Goal: Task Accomplishment & Management: Manage account settings

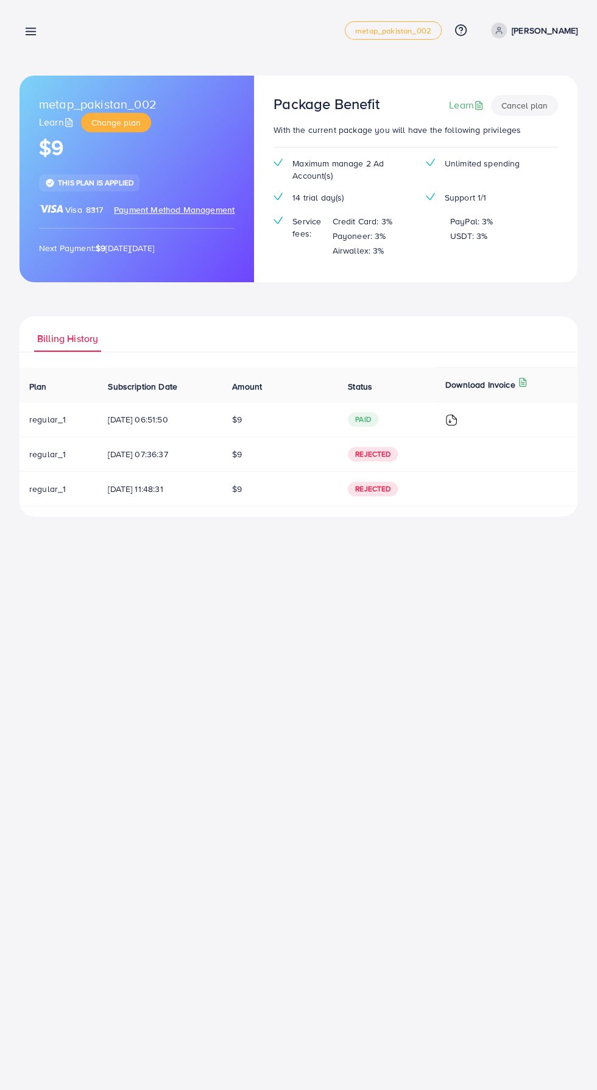
click at [30, 29] on line at bounding box center [31, 29] width 10 height 0
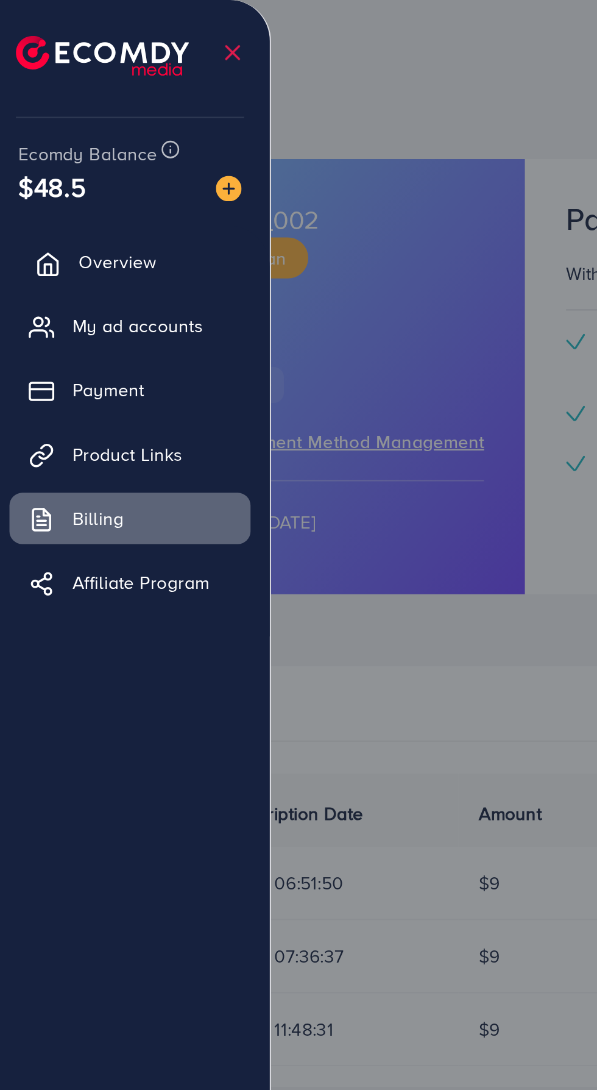
click at [65, 125] on span "Overview" at bounding box center [60, 124] width 37 height 12
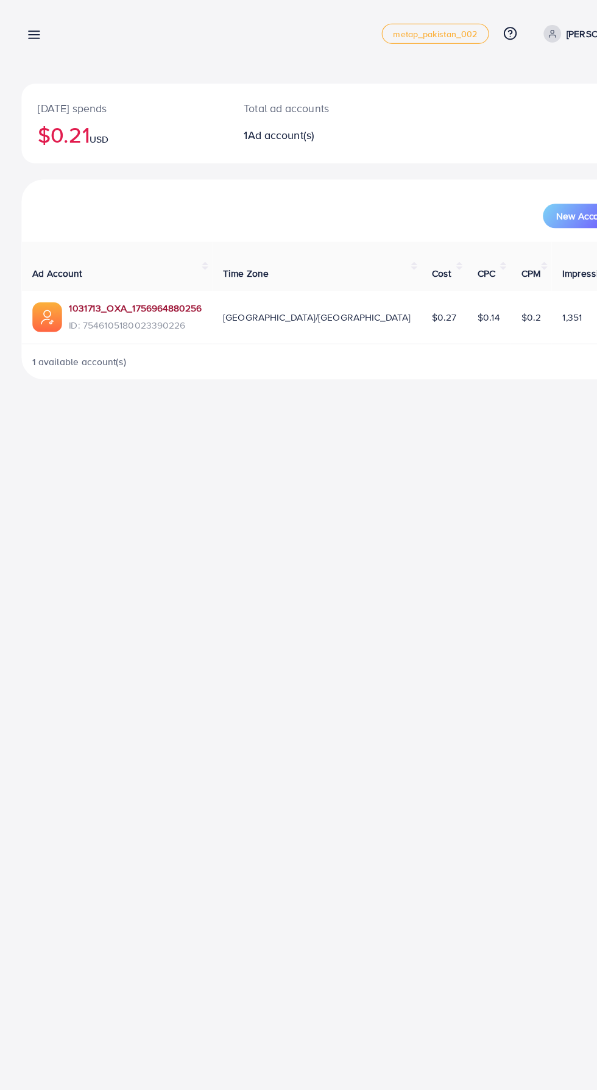
click at [129, 272] on link "1031713_OXA_1756964880256" at bounding box center [122, 278] width 120 height 12
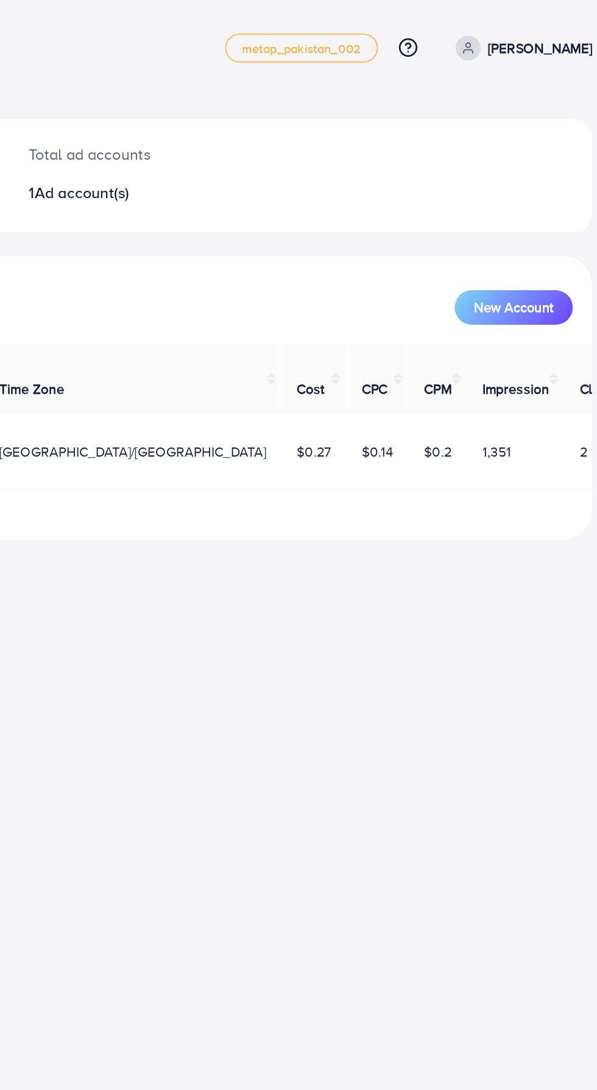
click at [552, 32] on p "[PERSON_NAME]" at bounding box center [545, 30] width 66 height 15
click at [531, 66] on link "Profile" at bounding box center [519, 72] width 116 height 27
select select "********"
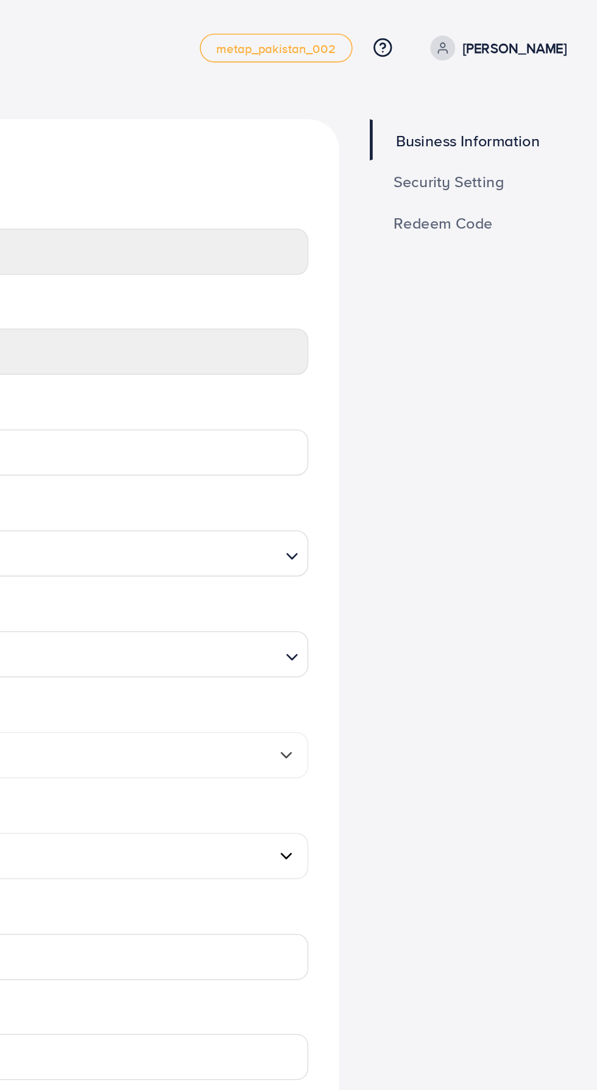
click at [517, 116] on span "Security Setting" at bounding box center [503, 115] width 70 height 10
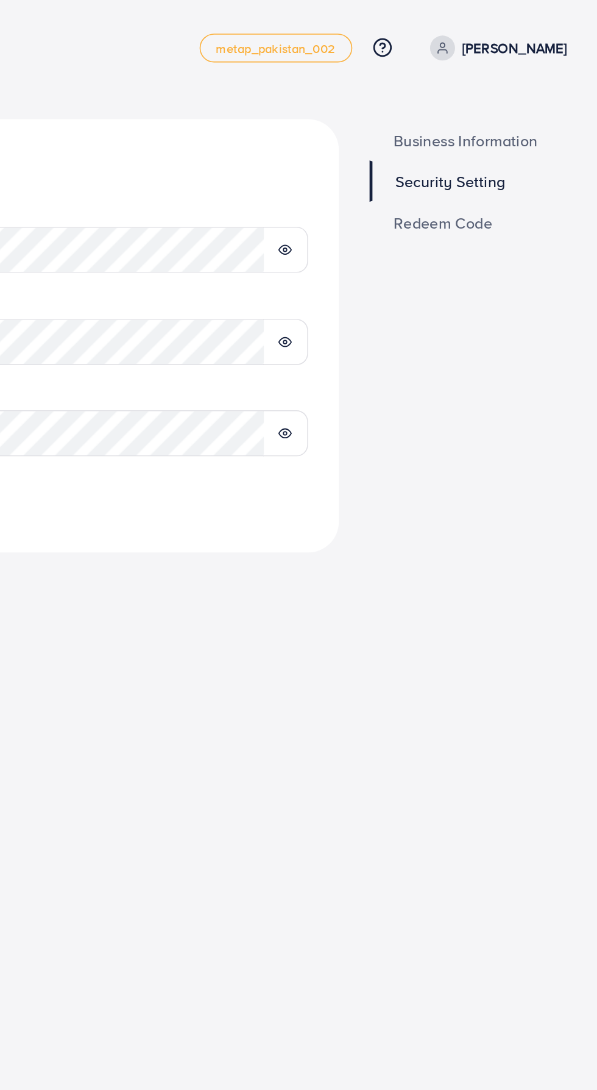
click at [540, 136] on link "Redeem Code" at bounding box center [515, 141] width 125 height 26
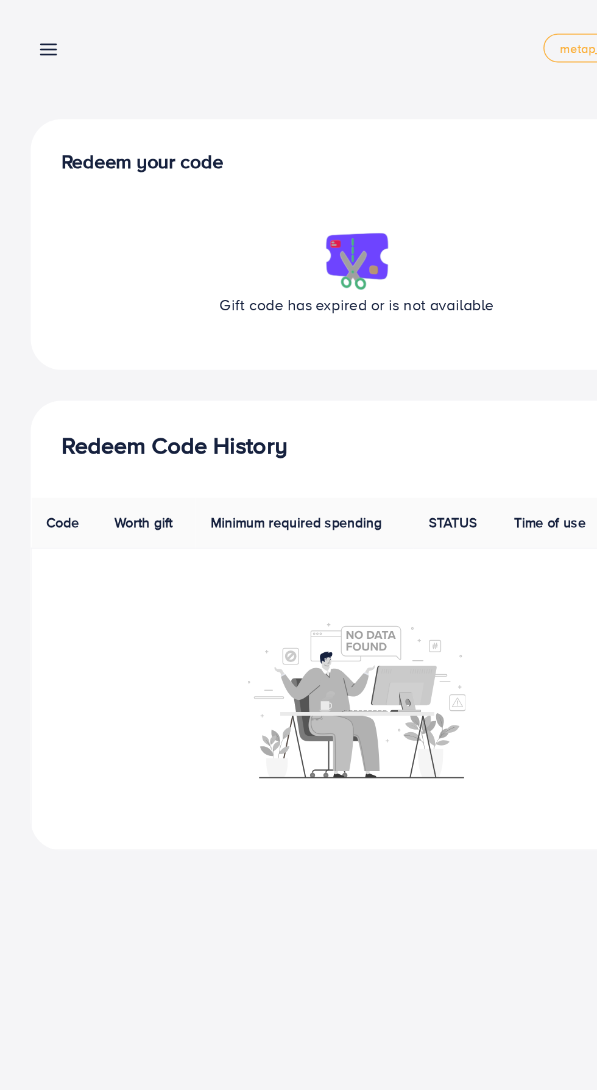
click at [36, 34] on icon at bounding box center [30, 31] width 13 height 13
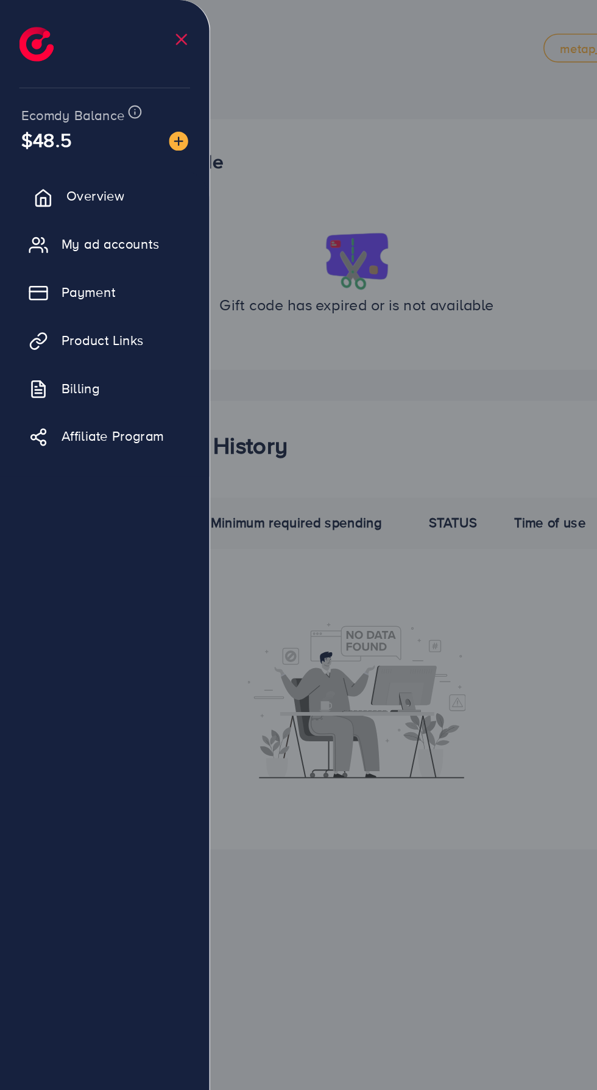
click at [51, 129] on span "Overview" at bounding box center [60, 124] width 37 height 12
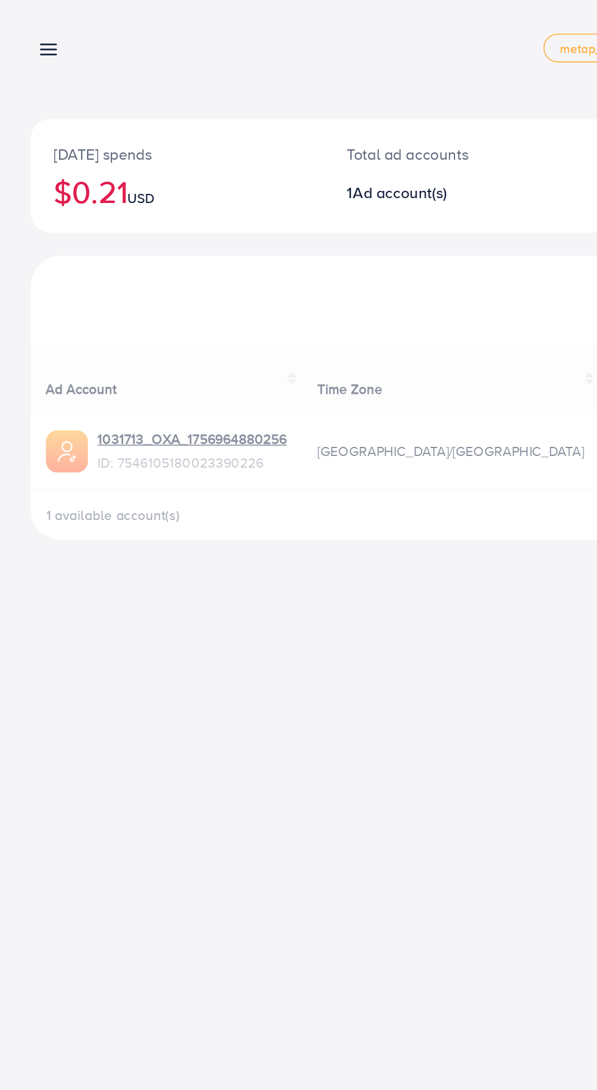
click at [30, 29] on line at bounding box center [31, 29] width 10 height 0
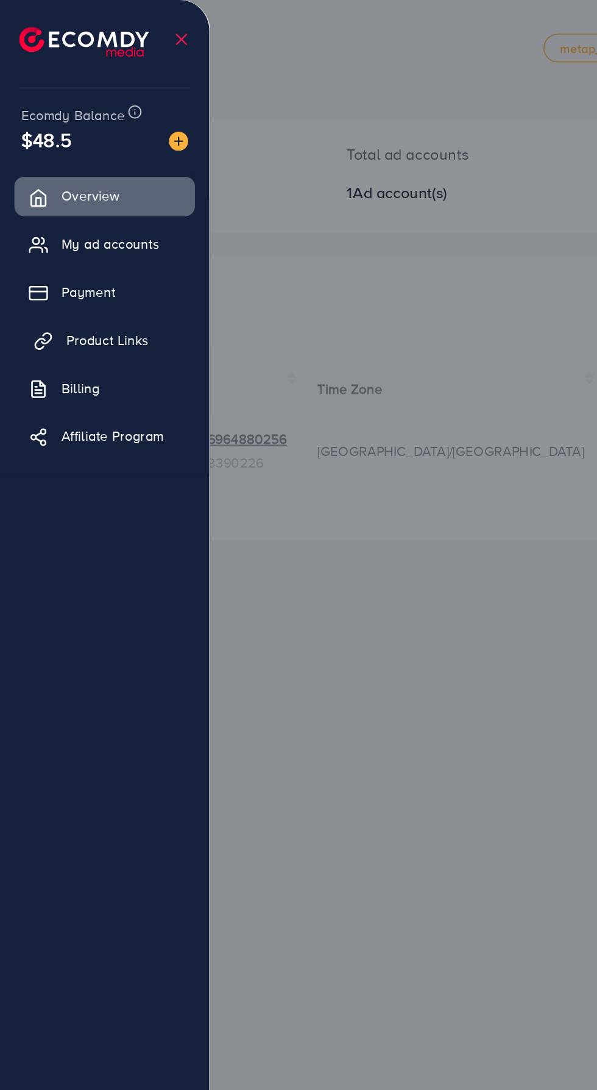
click at [37, 225] on link "Product Links" at bounding box center [66, 216] width 115 height 24
click at [87, 224] on link "Product Links" at bounding box center [66, 216] width 115 height 24
click at [96, 223] on link "Product Links" at bounding box center [66, 216] width 115 height 24
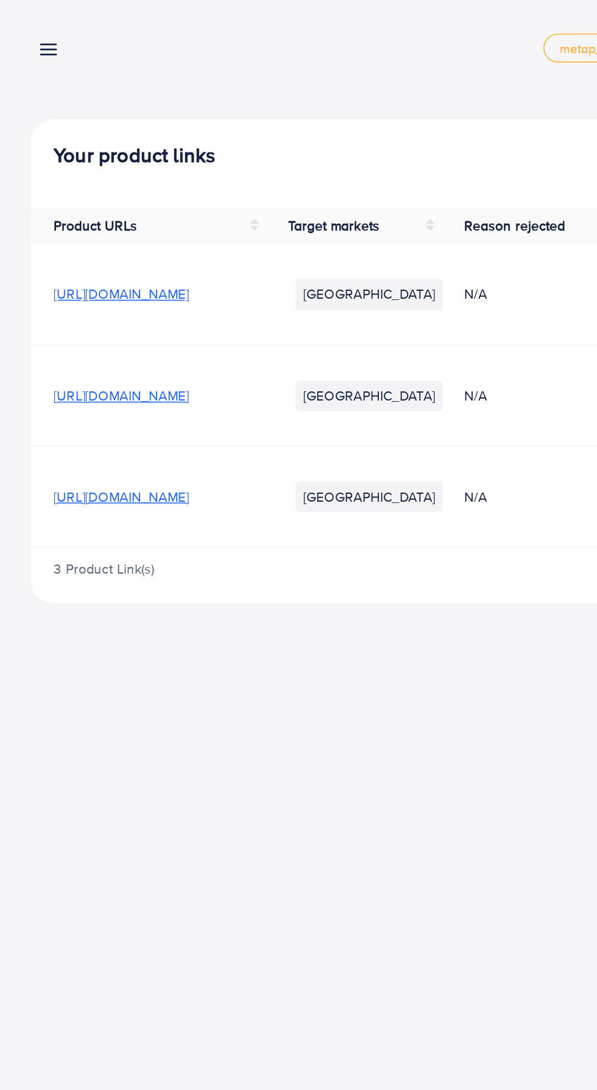
click at [107, 218] on div at bounding box center [298, 654] width 597 height 1308
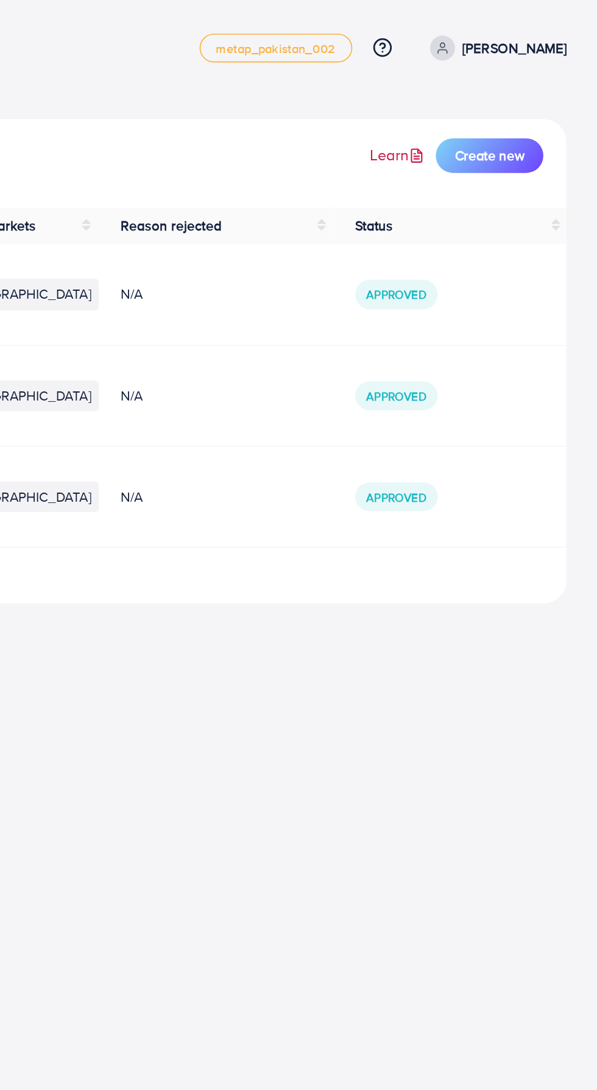
click at [470, 95] on link "Learn" at bounding box center [471, 98] width 37 height 14
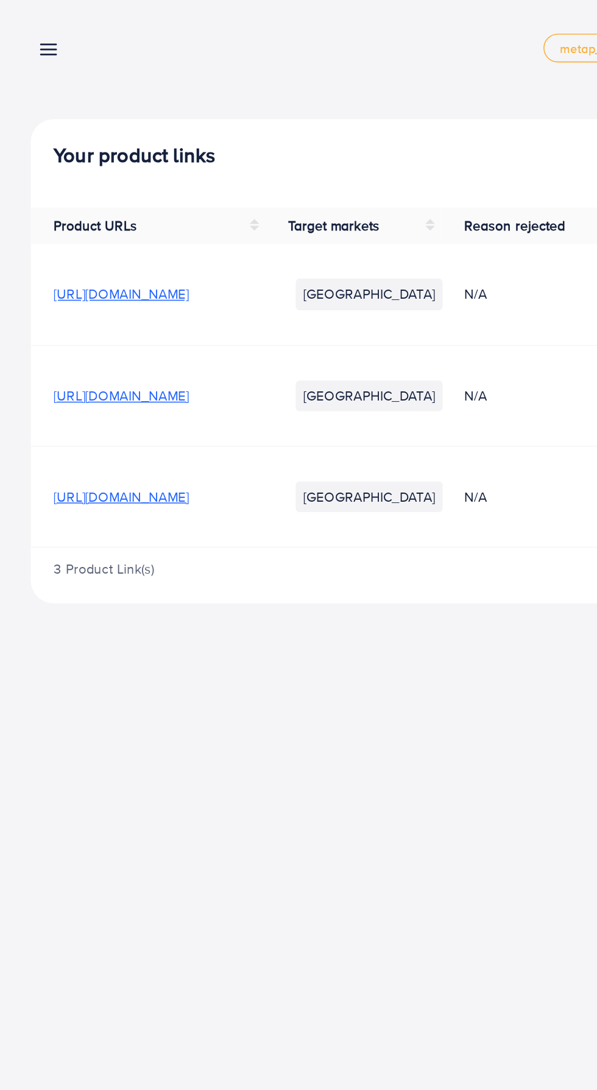
click at [225, 493] on div "Product links management metap_pakistan_002 Help Center Contact Support Plans a…" at bounding box center [298, 545] width 597 height 1090
click at [98, 321] on span "[URL][DOMAIN_NAME]" at bounding box center [77, 315] width 86 height 12
